Goal: Task Accomplishment & Management: Use online tool/utility

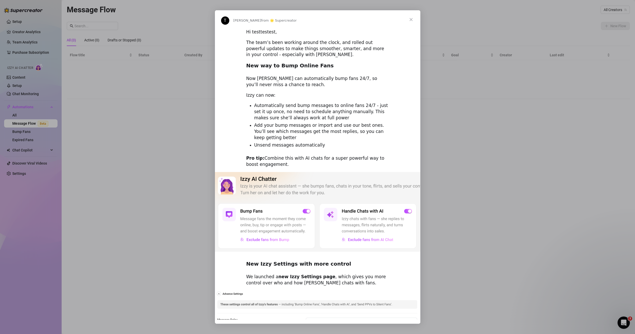
click at [410, 20] on span "Close" at bounding box center [411, 19] width 18 height 18
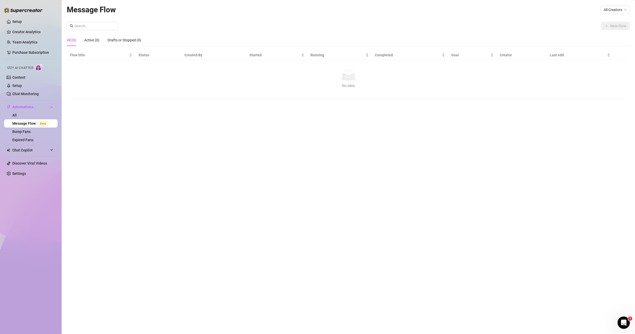
click at [25, 37] on ul "Setup Creator Analytics Team Analytics Purchase Subscription Izzy AI Chatter Co…" at bounding box center [30, 97] width 53 height 164
click at [26, 35] on link "Creator Analytics" at bounding box center [32, 32] width 41 height 8
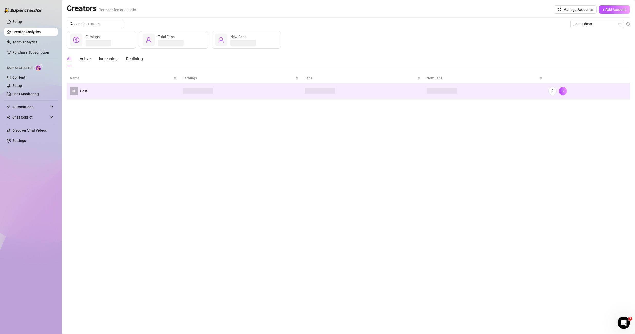
click at [88, 90] on td "BE Best" at bounding box center [123, 90] width 113 height 15
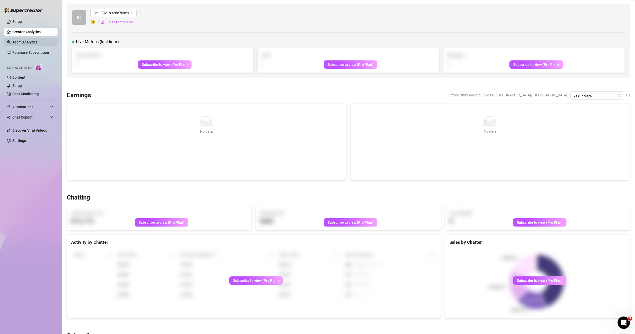
click at [31, 44] on link "Team Analytics" at bounding box center [24, 42] width 25 height 4
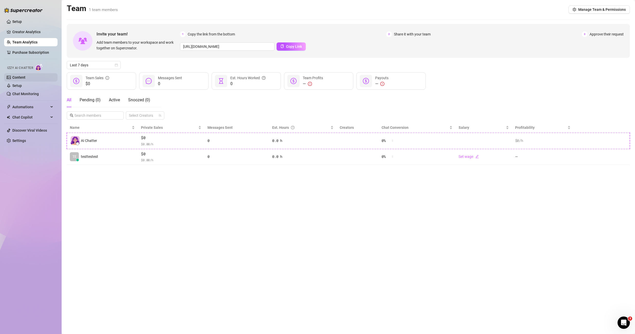
click at [25, 76] on link "Content" at bounding box center [18, 77] width 13 height 4
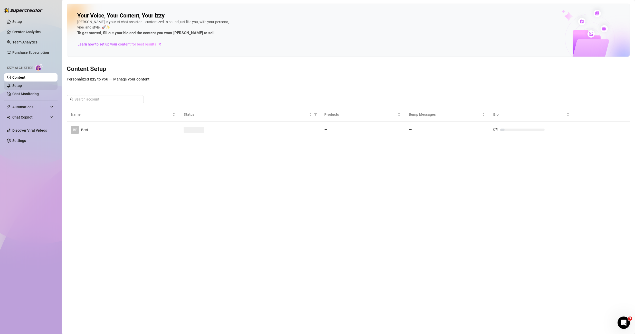
click at [22, 88] on link "Setup" at bounding box center [17, 85] width 10 height 4
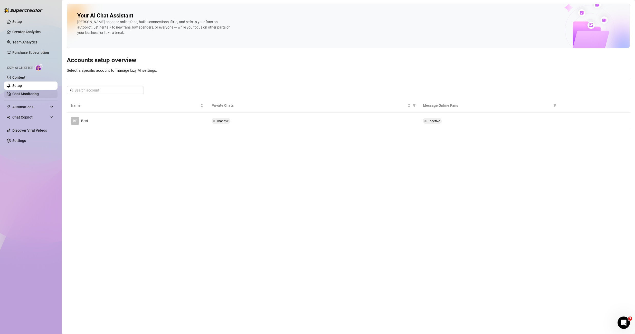
click at [28, 96] on link "Chat Monitoring" at bounding box center [25, 94] width 26 height 4
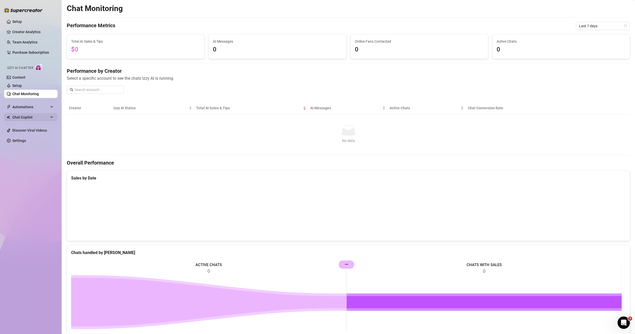
click at [28, 110] on span "Automations" at bounding box center [30, 107] width 36 height 8
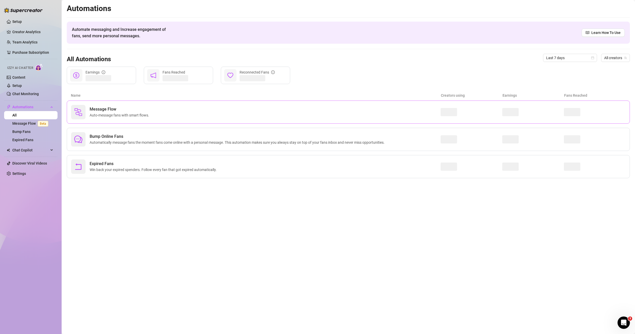
click at [130, 119] on div "Message Flow Auto-message fans with smart flows." at bounding box center [255, 112] width 369 height 14
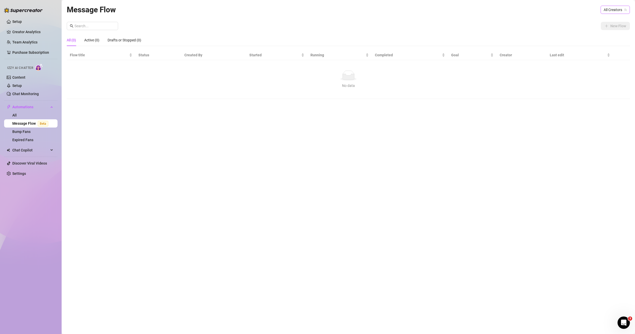
click at [601, 11] on div "All Creators" at bounding box center [615, 10] width 29 height 8
click at [598, 26] on span "( u21892667nice )" at bounding box center [611, 29] width 27 height 6
click at [610, 27] on span "New Flow" at bounding box center [618, 26] width 16 height 4
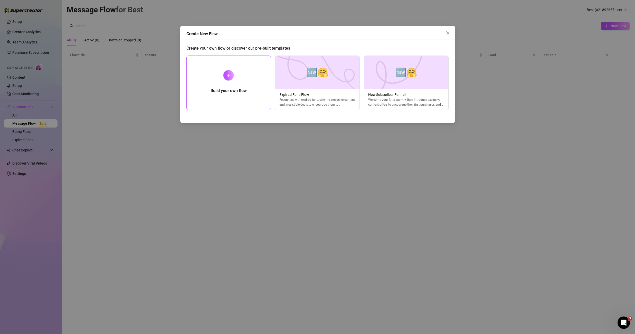
click at [228, 77] on div at bounding box center [228, 75] width 11 height 11
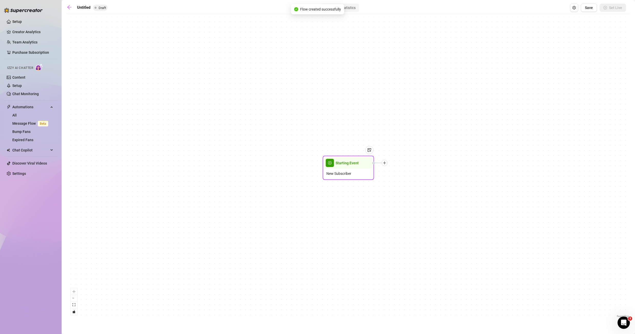
click at [385, 164] on icon "plus" at bounding box center [385, 163] width 4 height 4
click at [409, 182] on div "Message" at bounding box center [409, 180] width 37 height 9
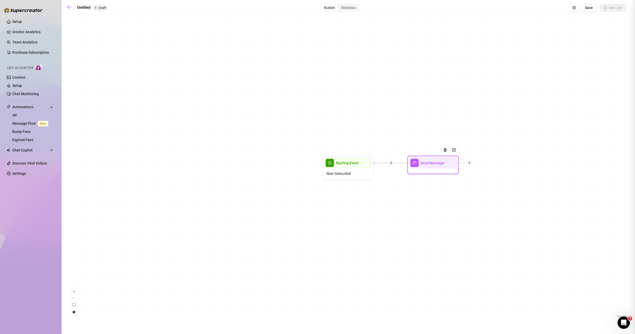
type textarea "Write your message here"
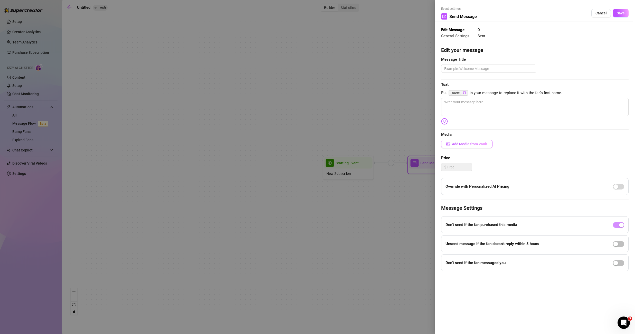
click at [470, 147] on button "Add Media from Vault" at bounding box center [466, 144] width 51 height 8
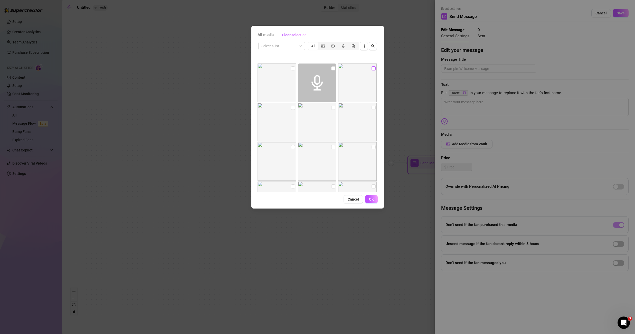
click at [372, 68] on input "checkbox" at bounding box center [374, 68] width 4 height 4
checkbox input "true"
click at [370, 200] on span "OK" at bounding box center [371, 199] width 5 height 4
type textarea "Write your message here"
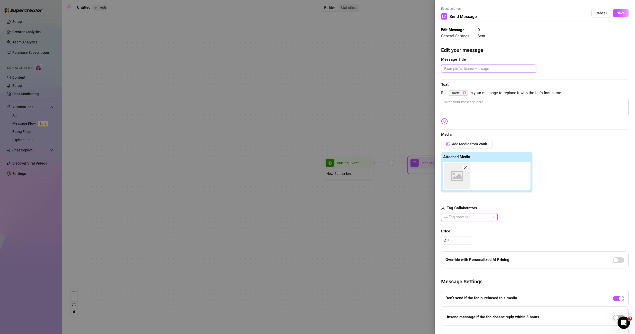
click at [502, 70] on textarea at bounding box center [488, 68] width 95 height 8
type textarea "t"
type textarea "te"
type textarea "tes"
type textarea "test"
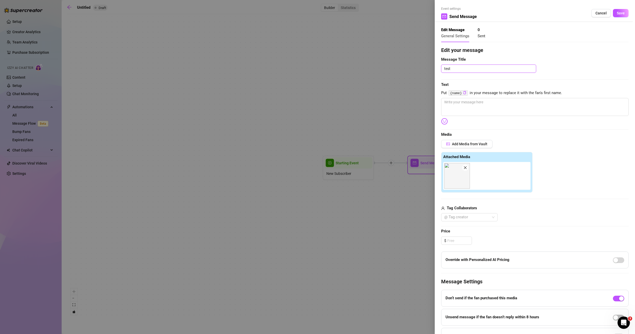
type textarea "test"
type textarea "t"
type textarea "te"
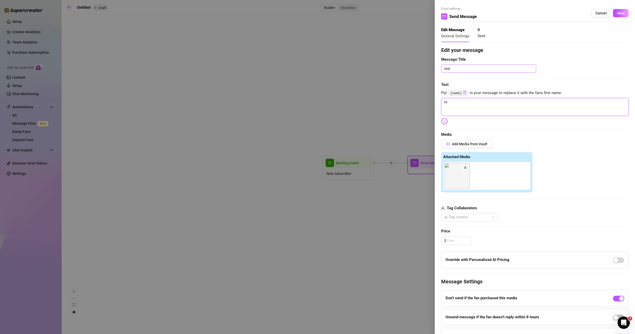
type textarea "tes"
type textarea "test"
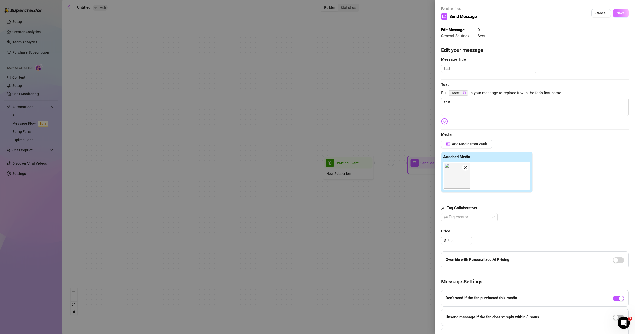
click at [620, 13] on span "Save" at bounding box center [621, 13] width 8 height 4
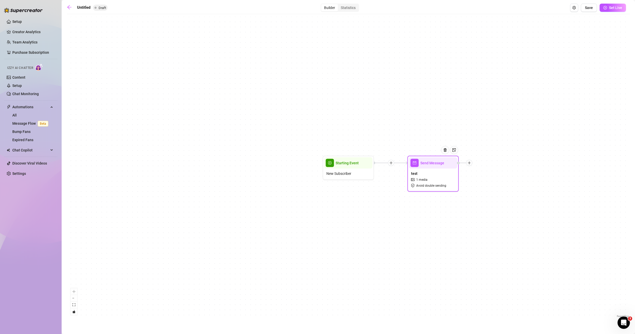
click at [588, 12] on div "Untitled Draft Builder Statistics Save Set Live Send Message test 1 media Avoid…" at bounding box center [348, 161] width 563 height 315
click at [588, 10] on button "Save" at bounding box center [589, 8] width 16 height 8
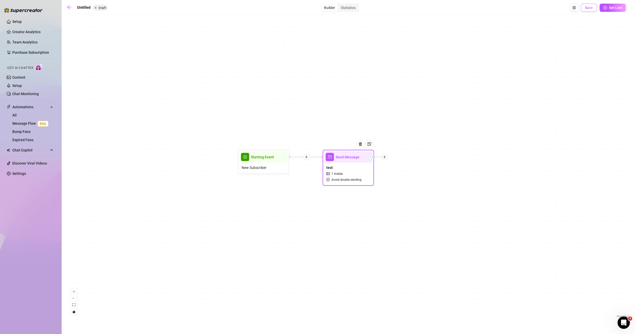
click at [587, 10] on span "Save" at bounding box center [589, 8] width 8 height 4
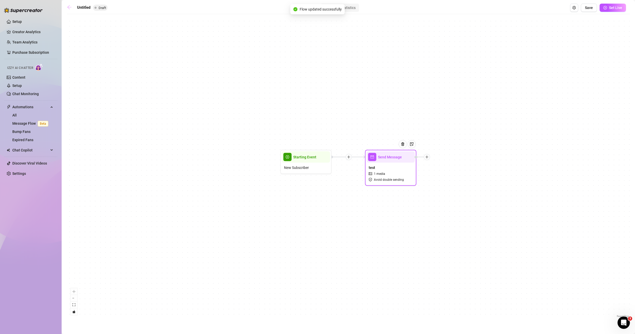
click at [69, 10] on link at bounding box center [71, 8] width 8 height 6
